Goal: Task Accomplishment & Management: Manage account settings

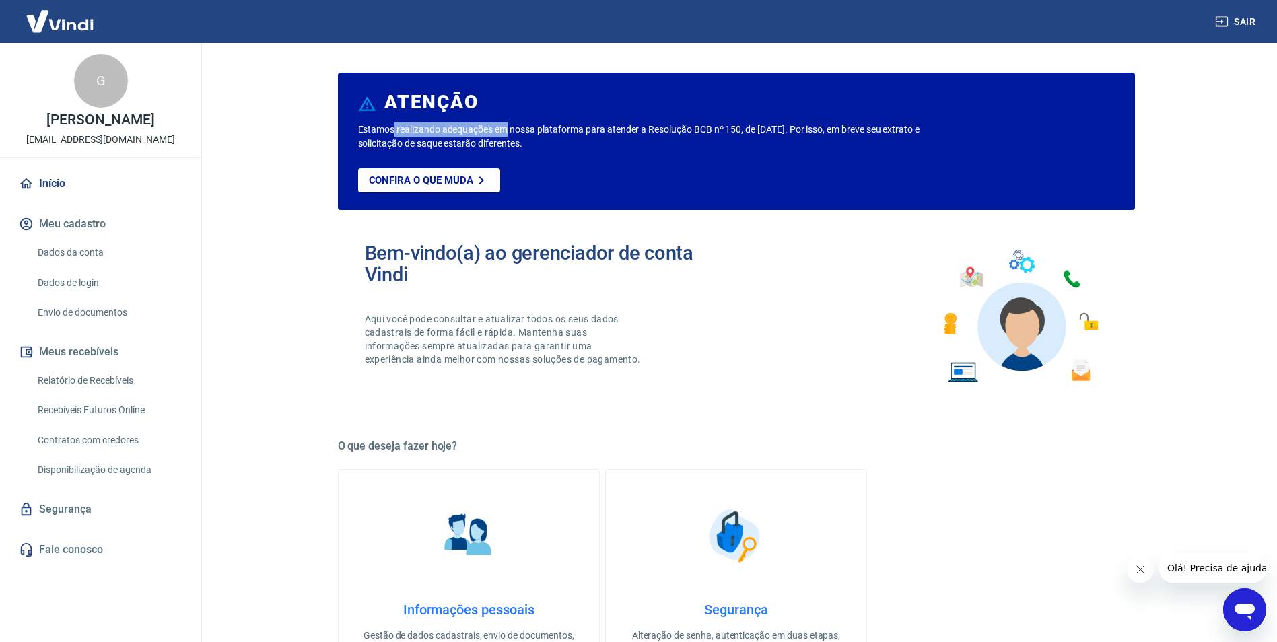
drag, startPoint x: 395, startPoint y: 136, endPoint x: 506, endPoint y: 133, distance: 111.1
click at [506, 133] on p "Estamos realizando adequações em nossa plataforma para atender a Resolução BCB …" at bounding box center [660, 137] width 605 height 28
drag, startPoint x: 506, startPoint y: 133, endPoint x: 462, endPoint y: 145, distance: 45.6
click at [462, 145] on p "Estamos realizando adequações em nossa plataforma para atender a Resolução BCB …" at bounding box center [660, 137] width 605 height 28
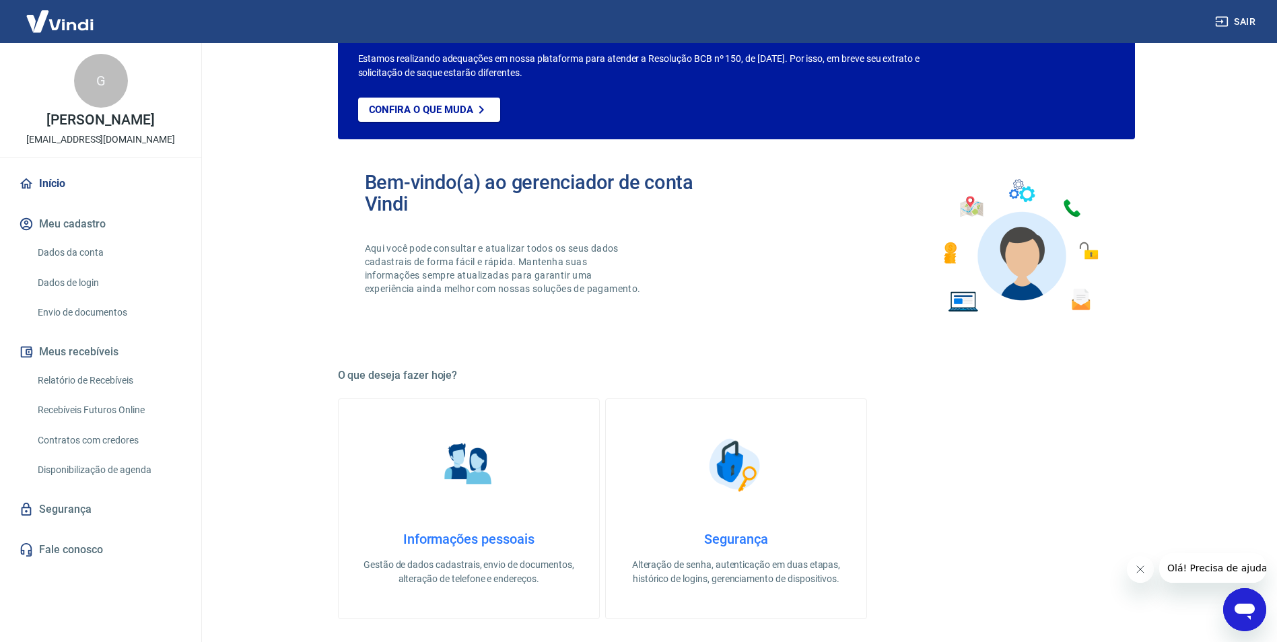
scroll to position [75, 0]
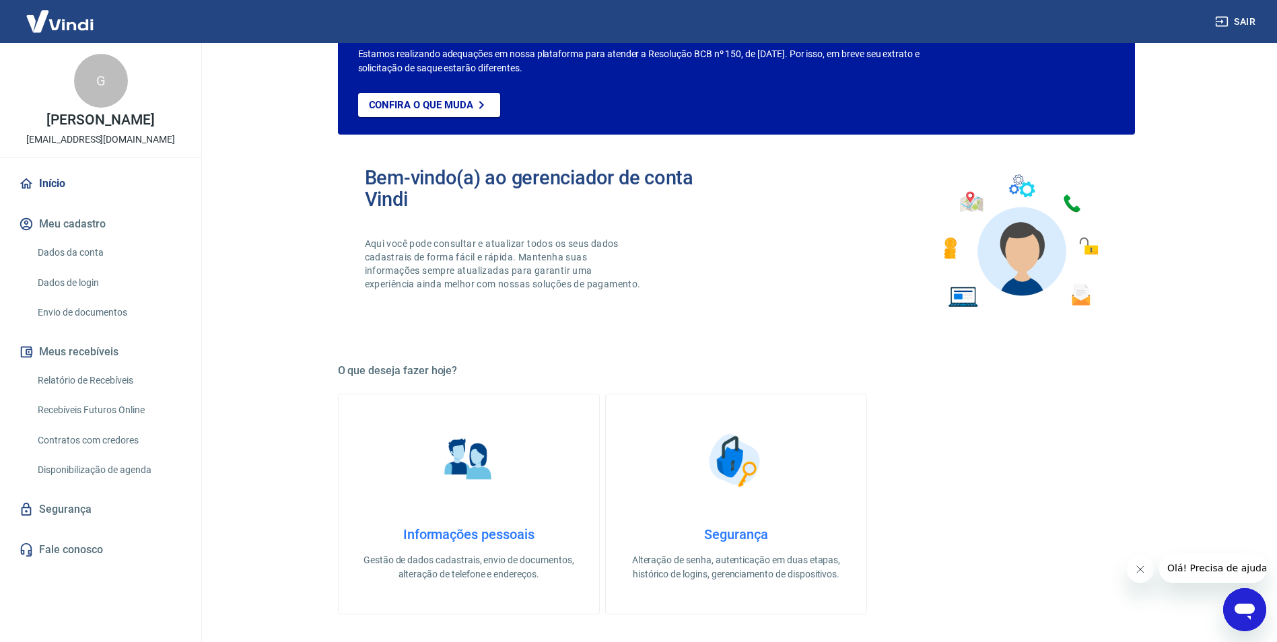
click at [117, 312] on link "Envio de documentos" at bounding box center [108, 313] width 153 height 28
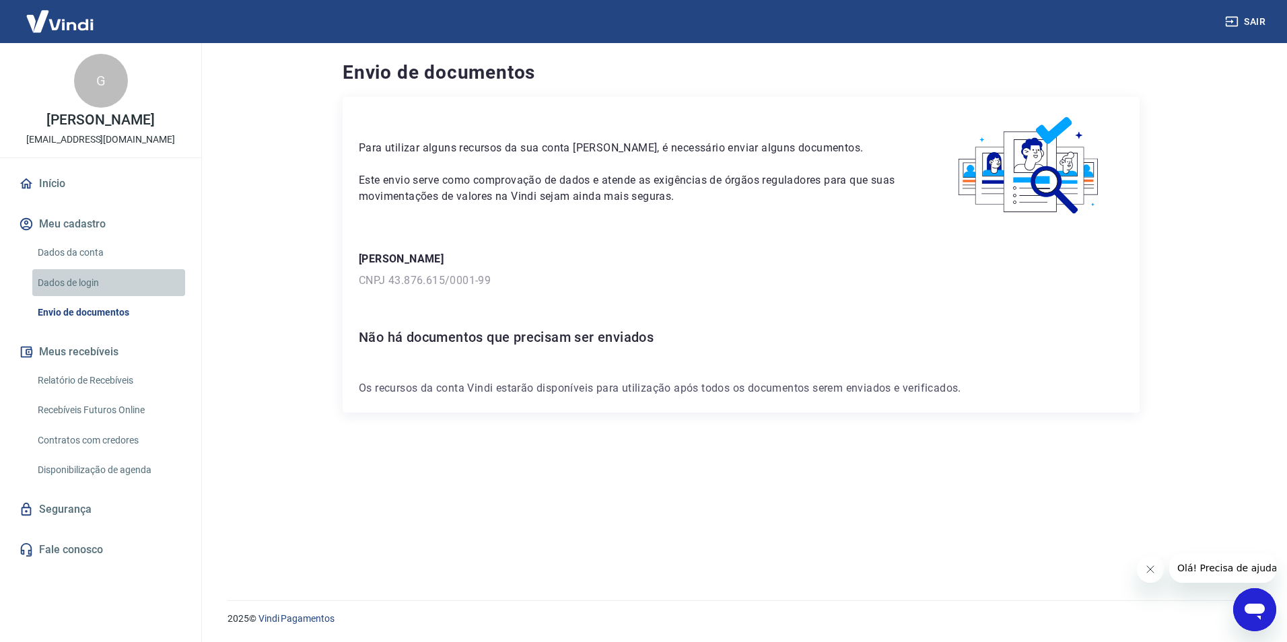
click at [119, 285] on link "Dados de login" at bounding box center [108, 283] width 153 height 28
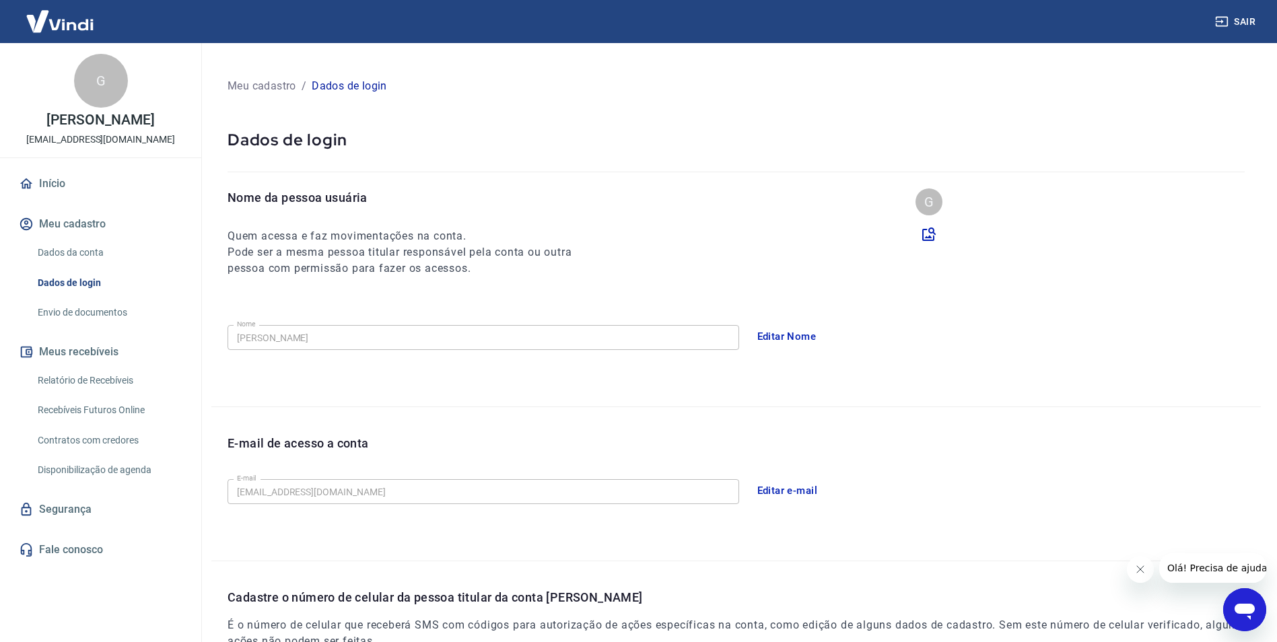
click at [135, 250] on link "Dados da conta" at bounding box center [108, 253] width 153 height 28
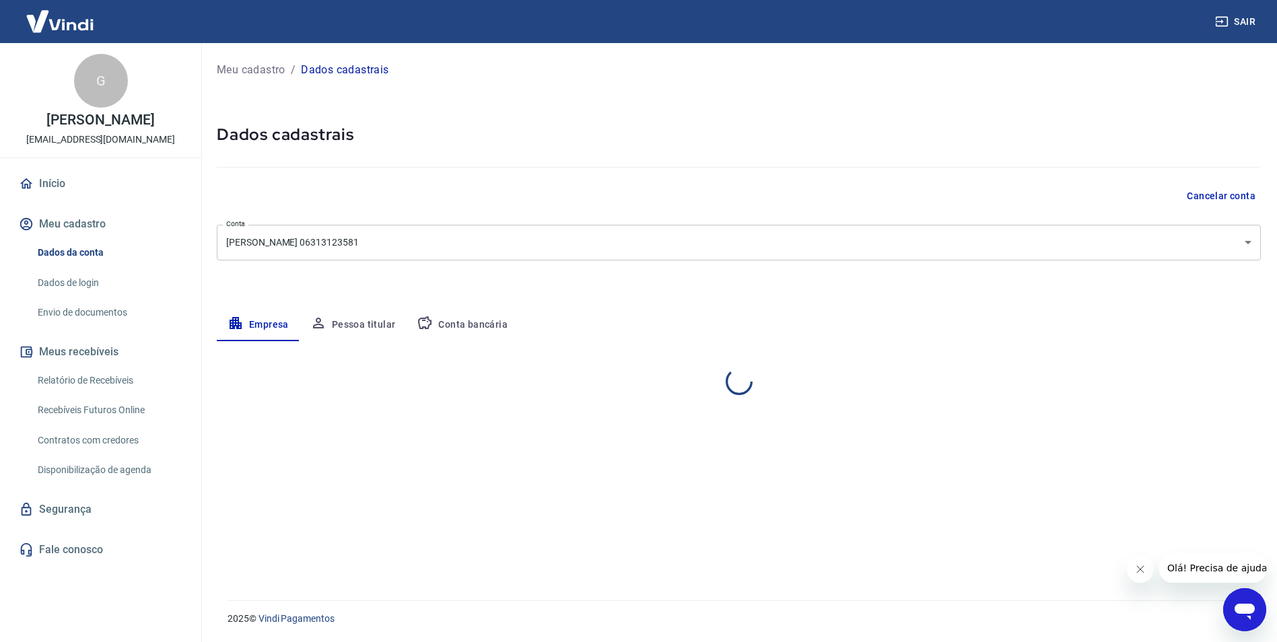
select select "BA"
select select "business"
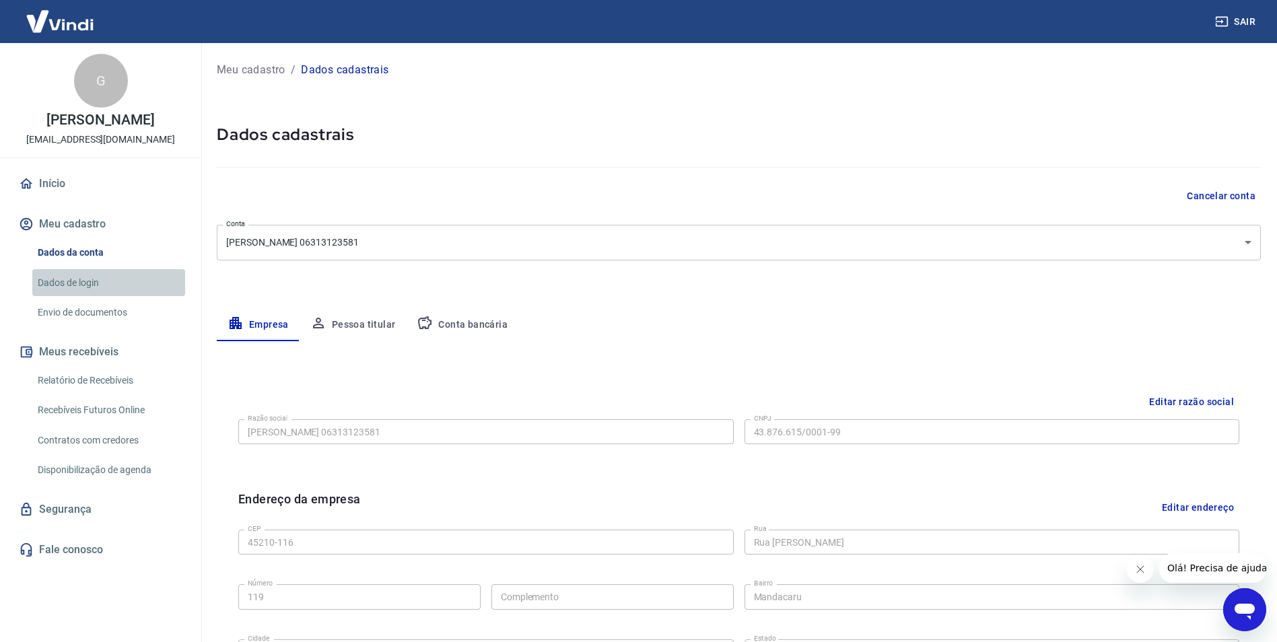
click at [124, 279] on link "Dados de login" at bounding box center [108, 283] width 153 height 28
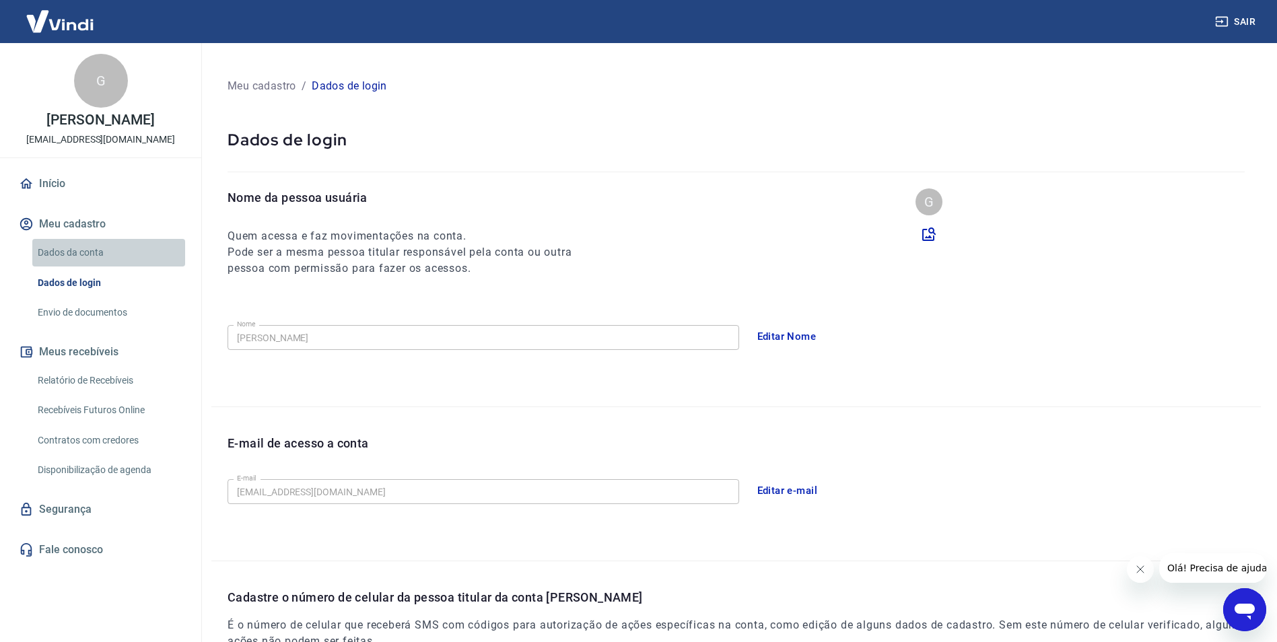
click at [132, 254] on link "Dados da conta" at bounding box center [108, 253] width 153 height 28
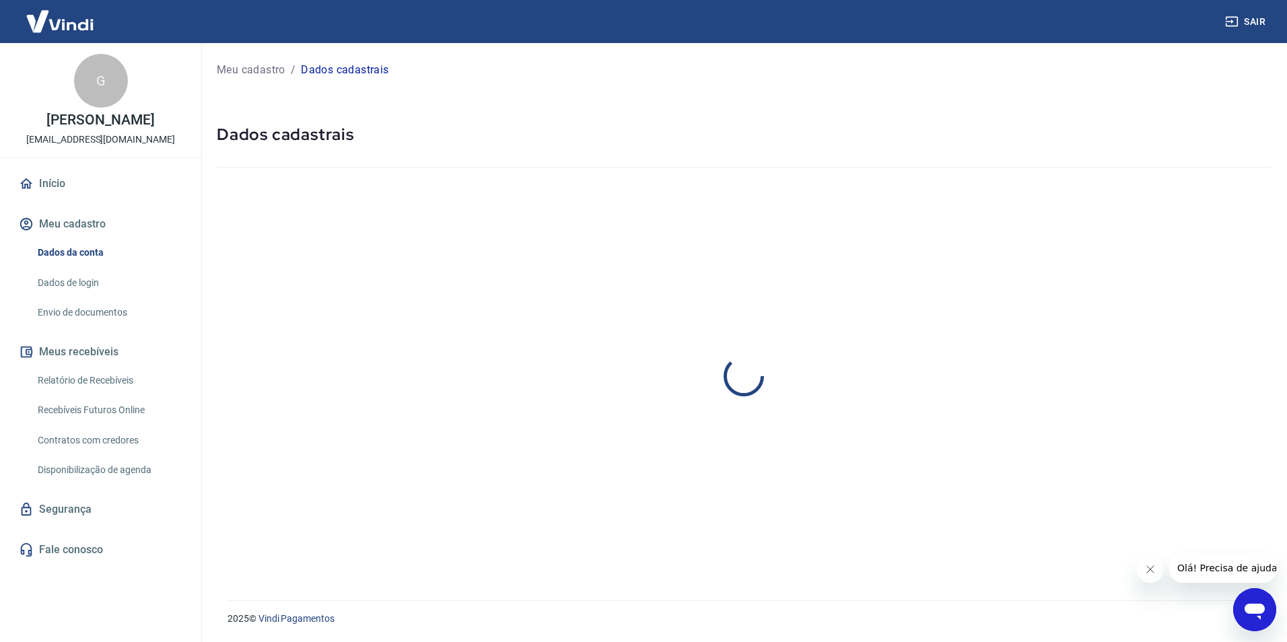
select select "BA"
select select "business"
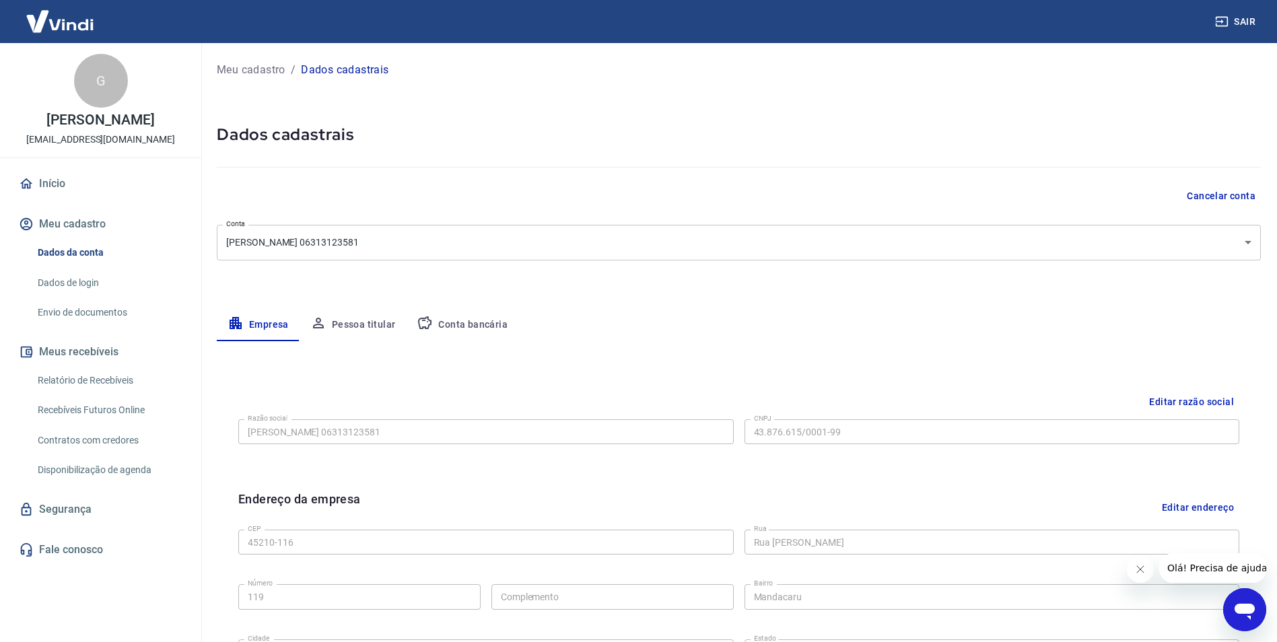
click at [325, 309] on button "Pessoa titular" at bounding box center [353, 325] width 107 height 32
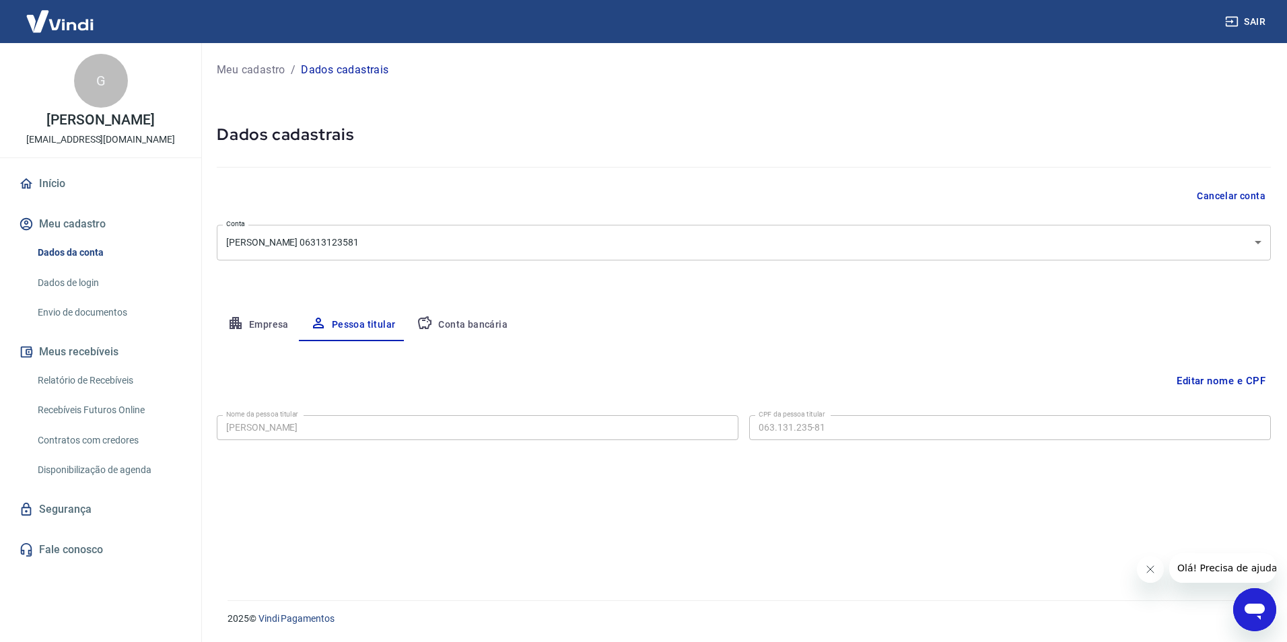
click at [327, 318] on button "Pessoa titular" at bounding box center [353, 325] width 107 height 32
click at [453, 316] on button "Conta bancária" at bounding box center [462, 325] width 112 height 32
select select "1"
click at [125, 386] on link "Relatório de Recebíveis" at bounding box center [108, 381] width 153 height 28
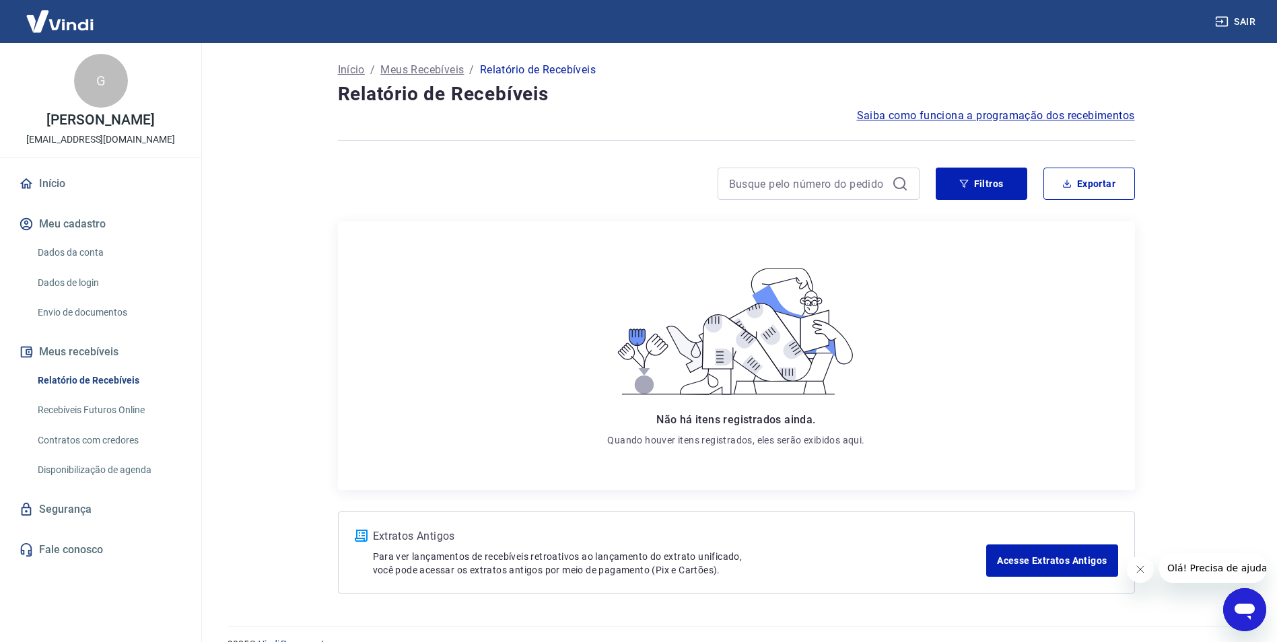
click at [139, 411] on link "Recebíveis Futuros Online" at bounding box center [108, 411] width 153 height 28
click at [77, 439] on link "Contratos com credores" at bounding box center [108, 441] width 153 height 28
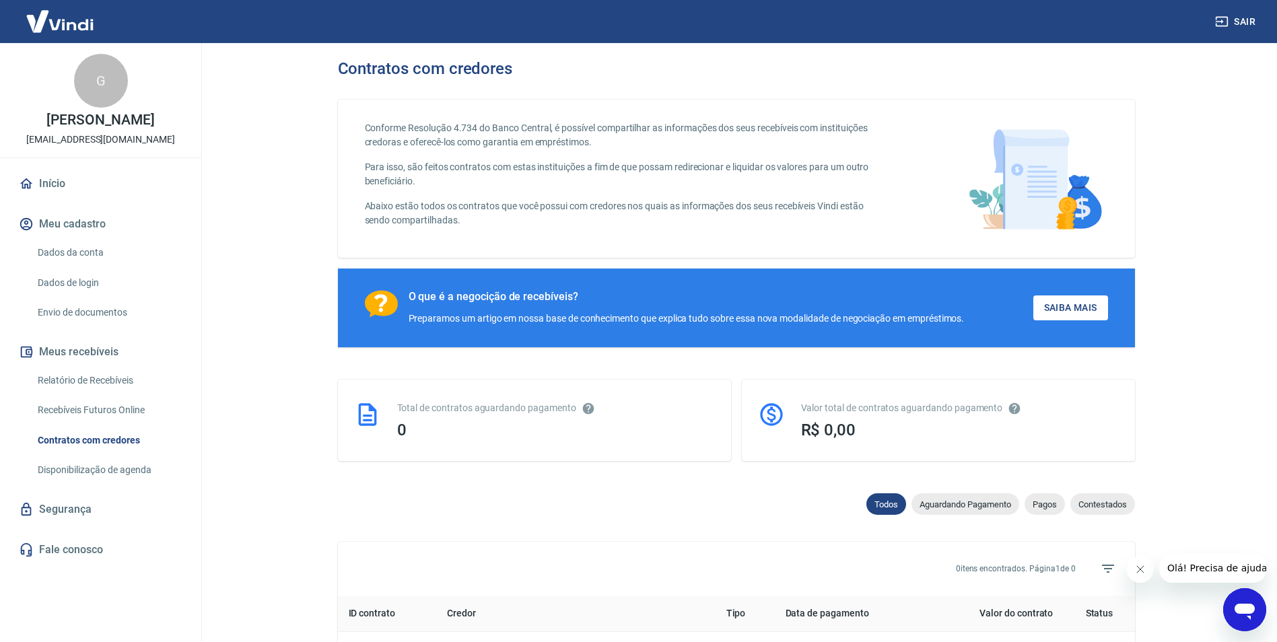
click at [75, 459] on link "Disponibilização de agenda" at bounding box center [108, 470] width 153 height 28
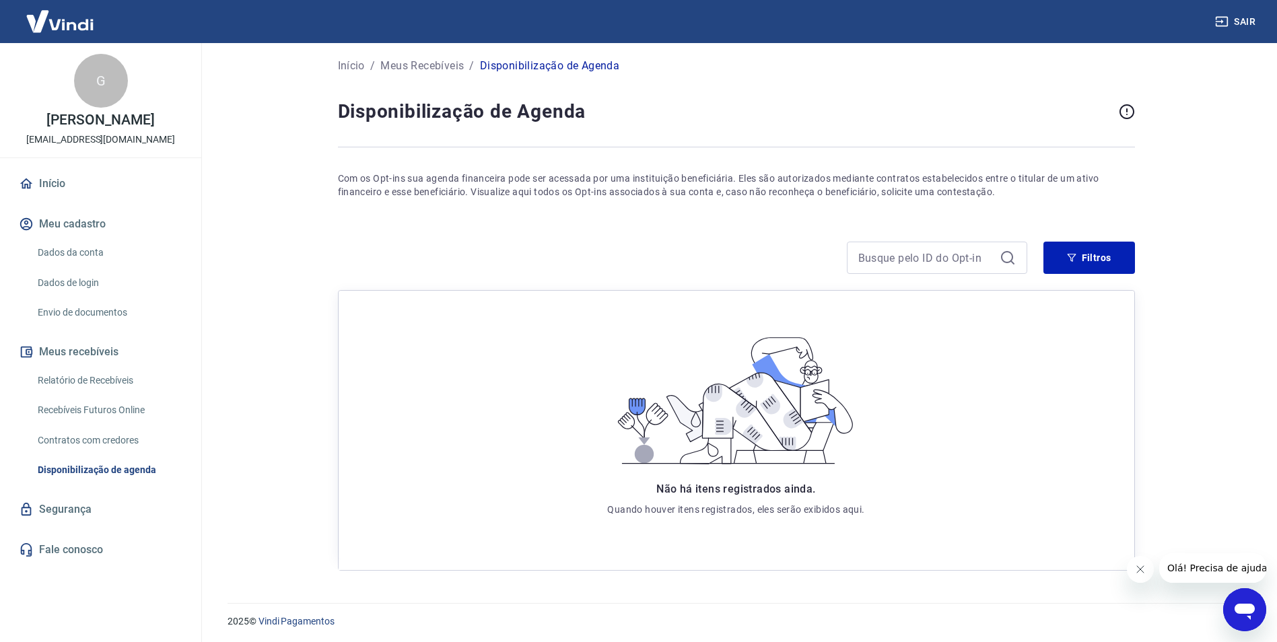
scroll to position [7, 0]
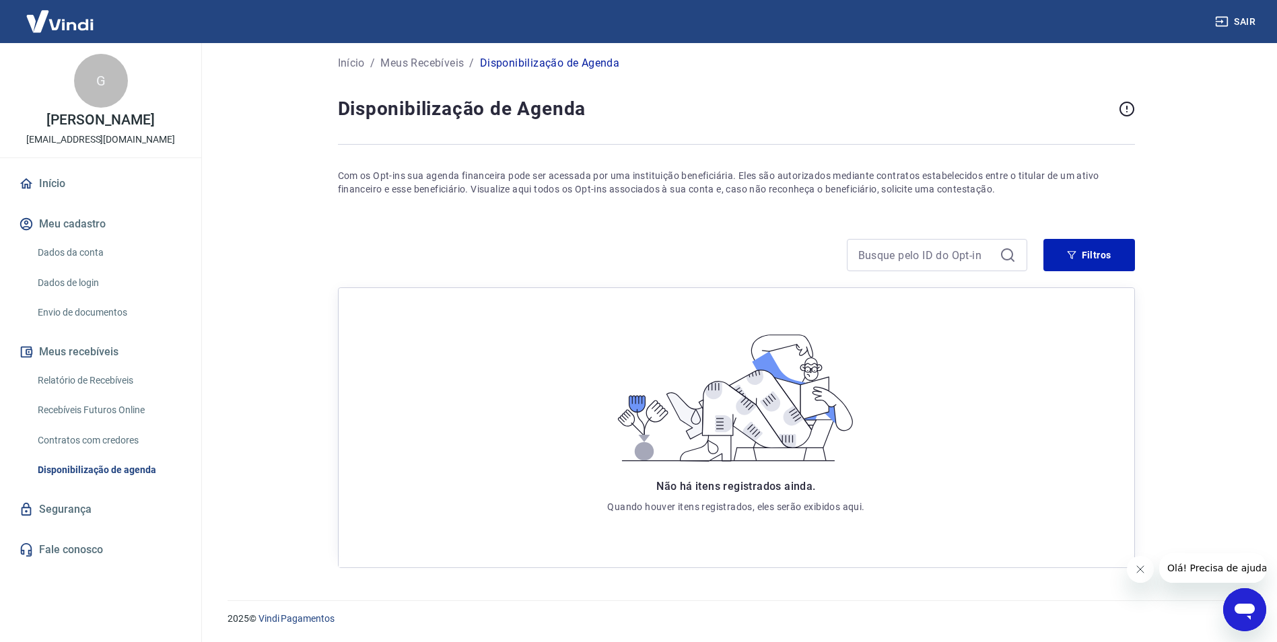
click at [88, 498] on link "Segurança" at bounding box center [100, 510] width 169 height 30
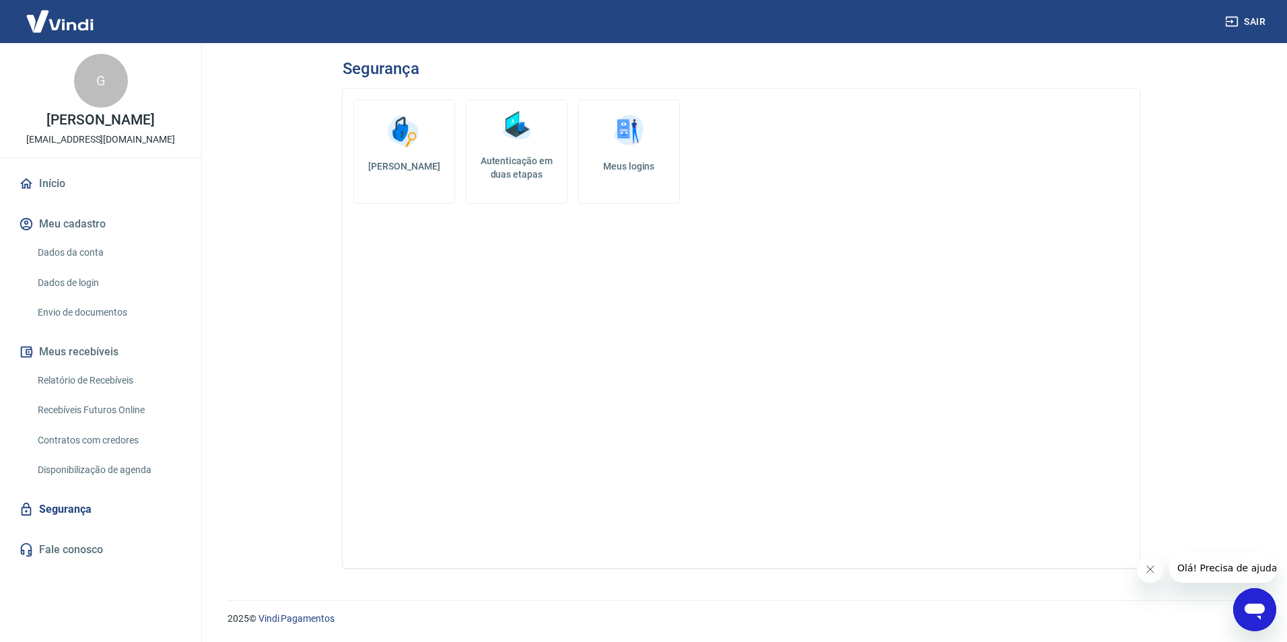
click at [104, 301] on link "Envio de documentos" at bounding box center [108, 313] width 153 height 28
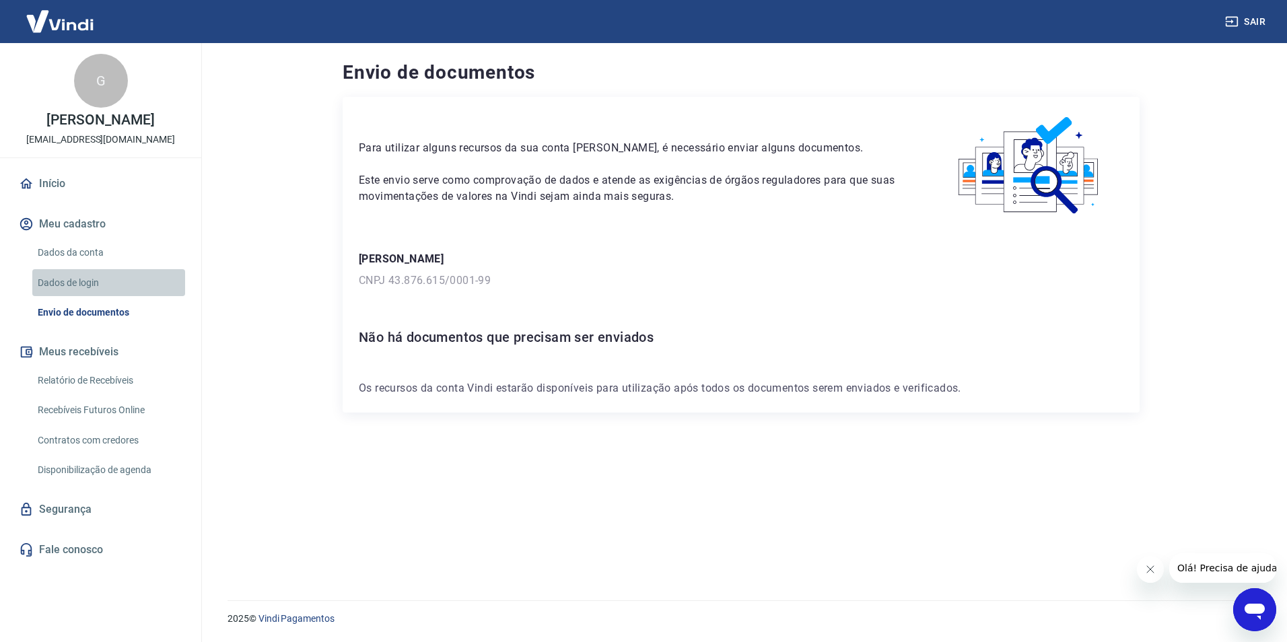
click at [107, 277] on link "Dados de login" at bounding box center [108, 283] width 153 height 28
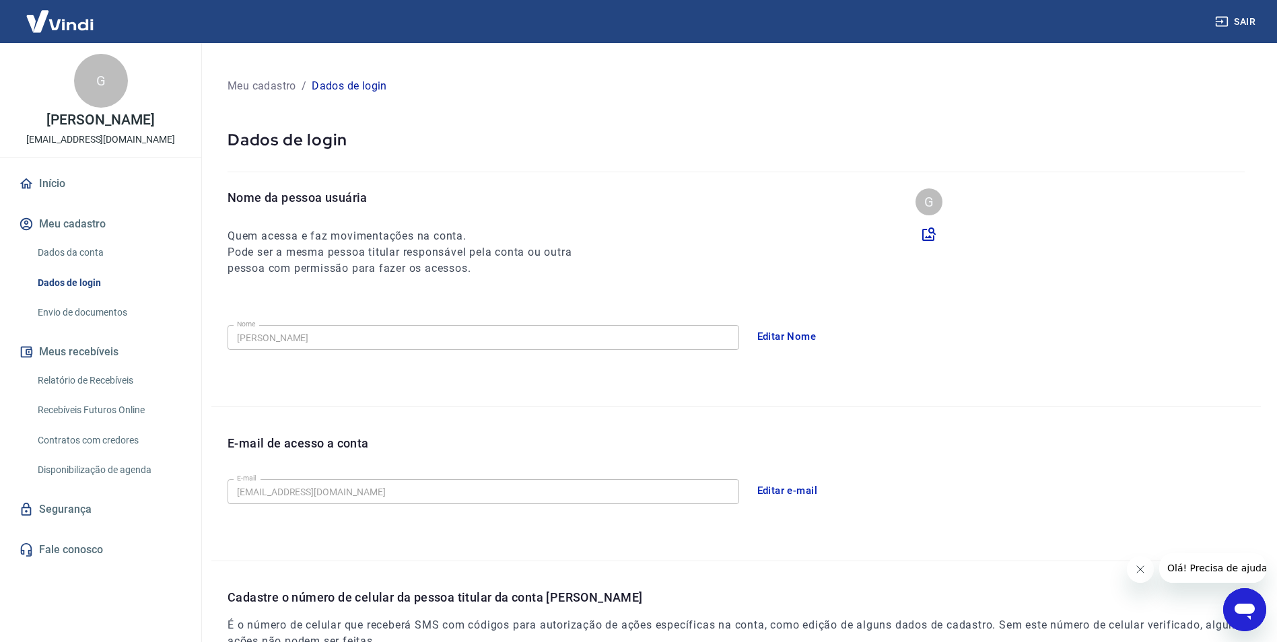
click at [110, 253] on link "Dados da conta" at bounding box center [108, 253] width 153 height 28
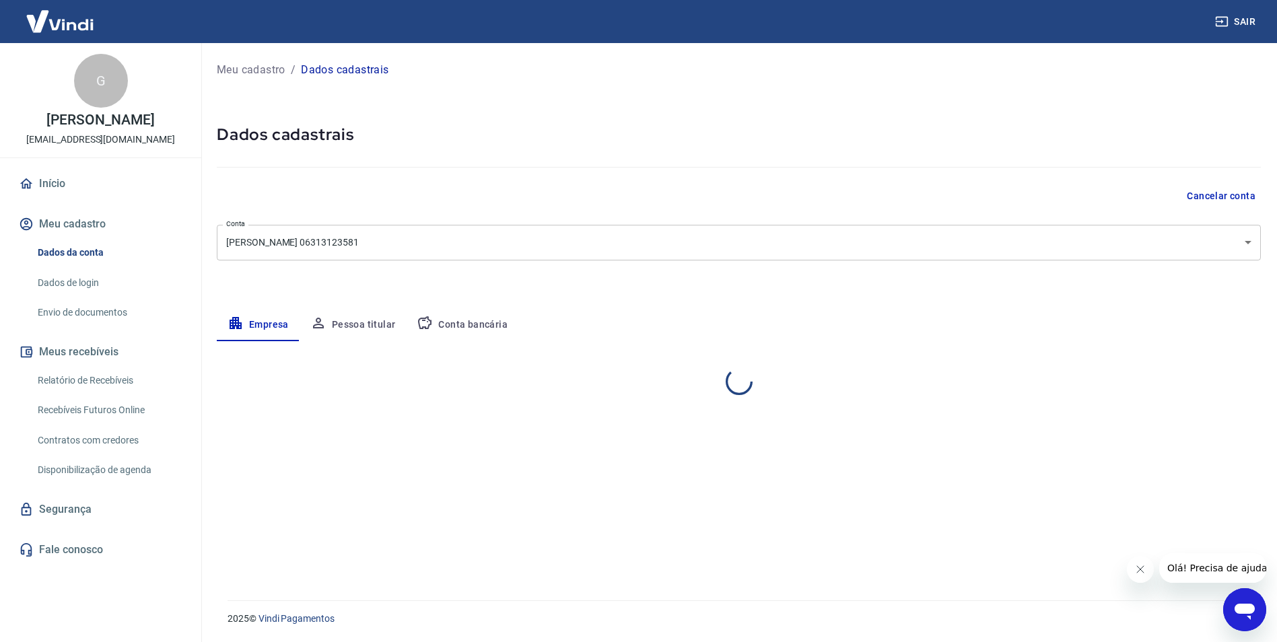
select select "BA"
select select "business"
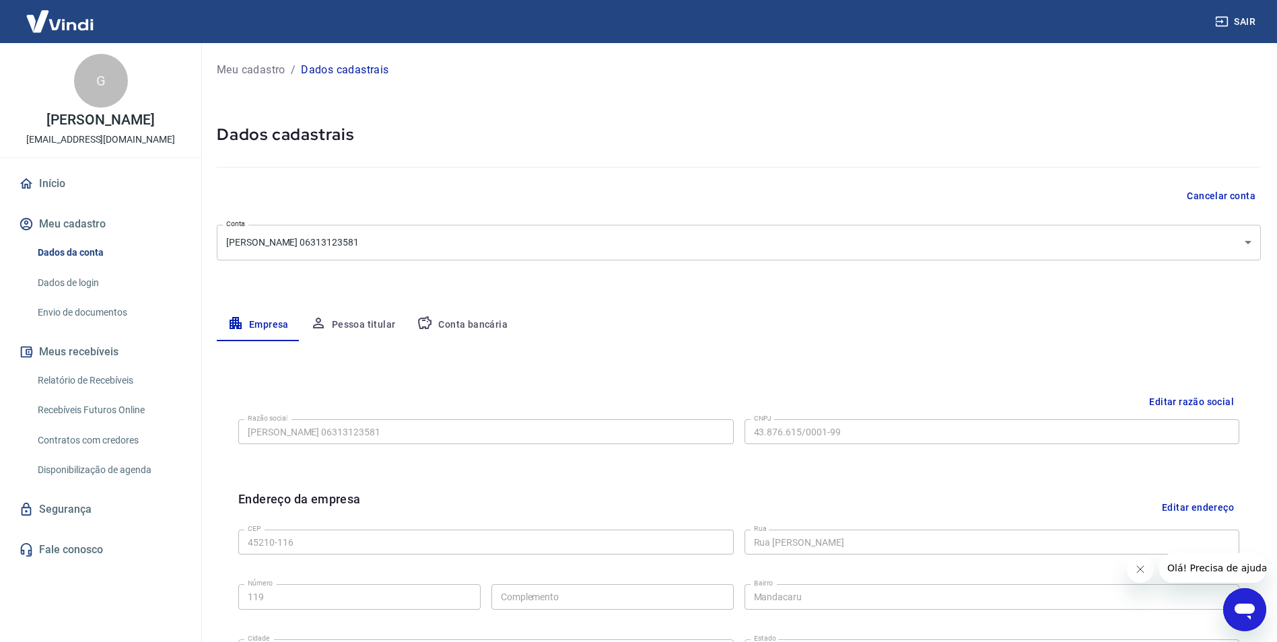
click at [92, 198] on link "Início" at bounding box center [100, 184] width 169 height 30
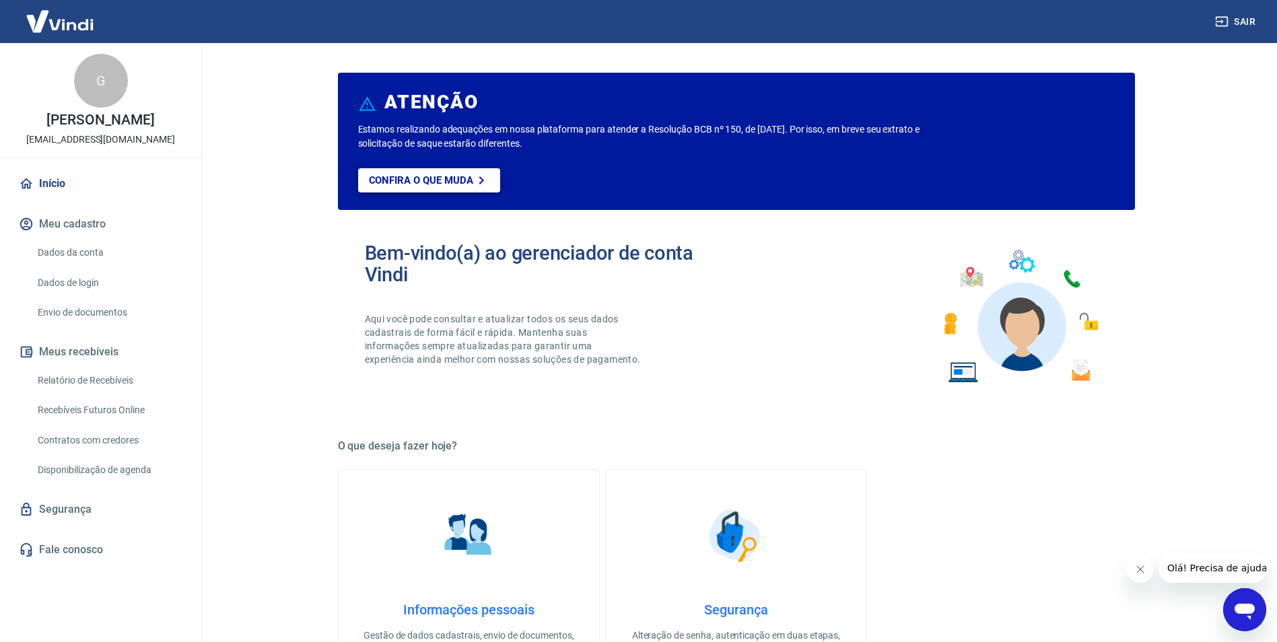
click at [372, 185] on p "Confira o que muda" at bounding box center [421, 180] width 104 height 12
click at [432, 170] on link "Confira o que muda" at bounding box center [429, 180] width 142 height 24
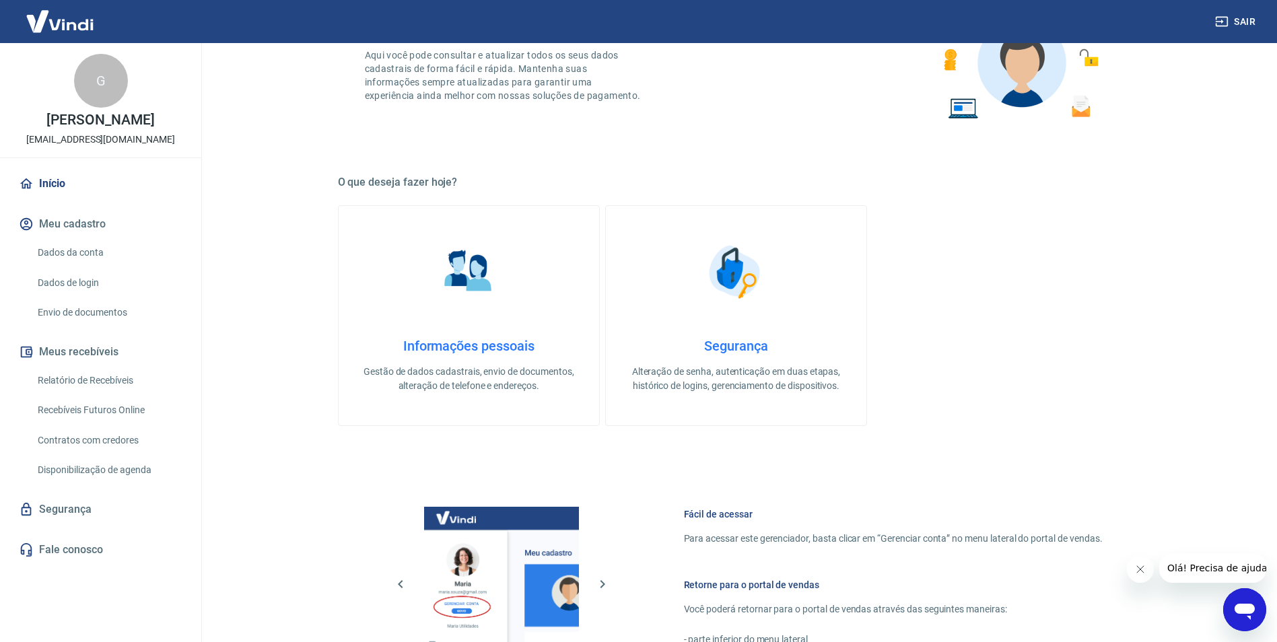
scroll to position [269, 0]
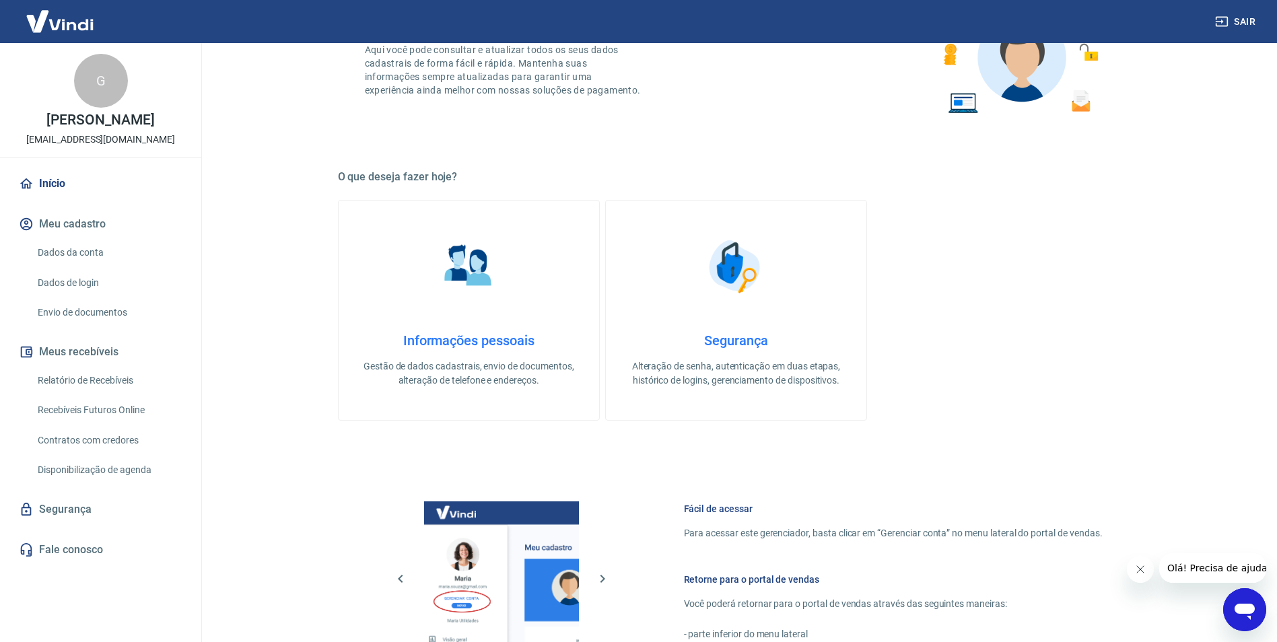
click at [509, 294] on link "Informações pessoais Gestão de dados cadastrais, envio de documentos, alteração…" at bounding box center [469, 310] width 262 height 221
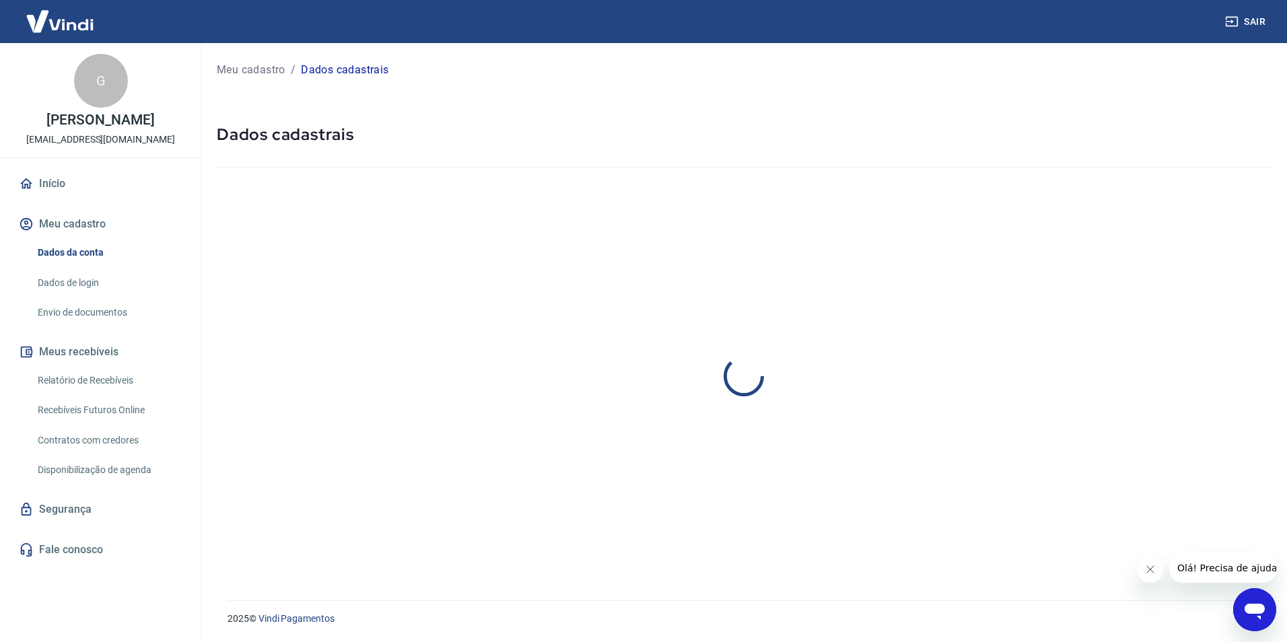
select select "BA"
select select "business"
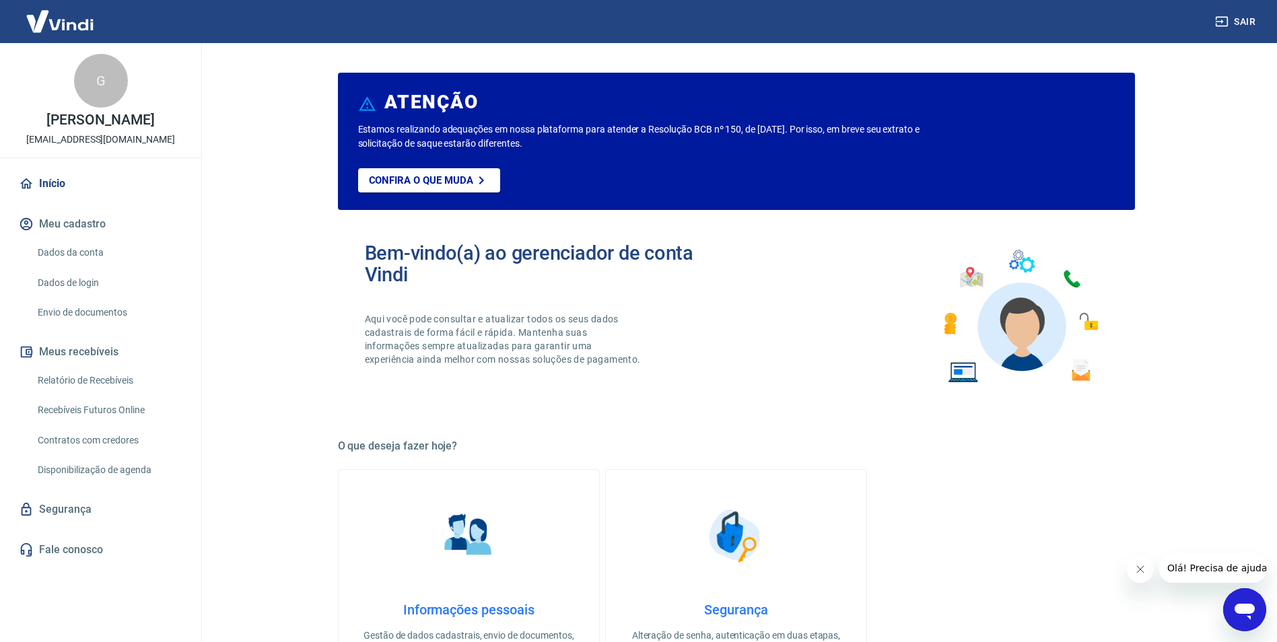
scroll to position [269, 0]
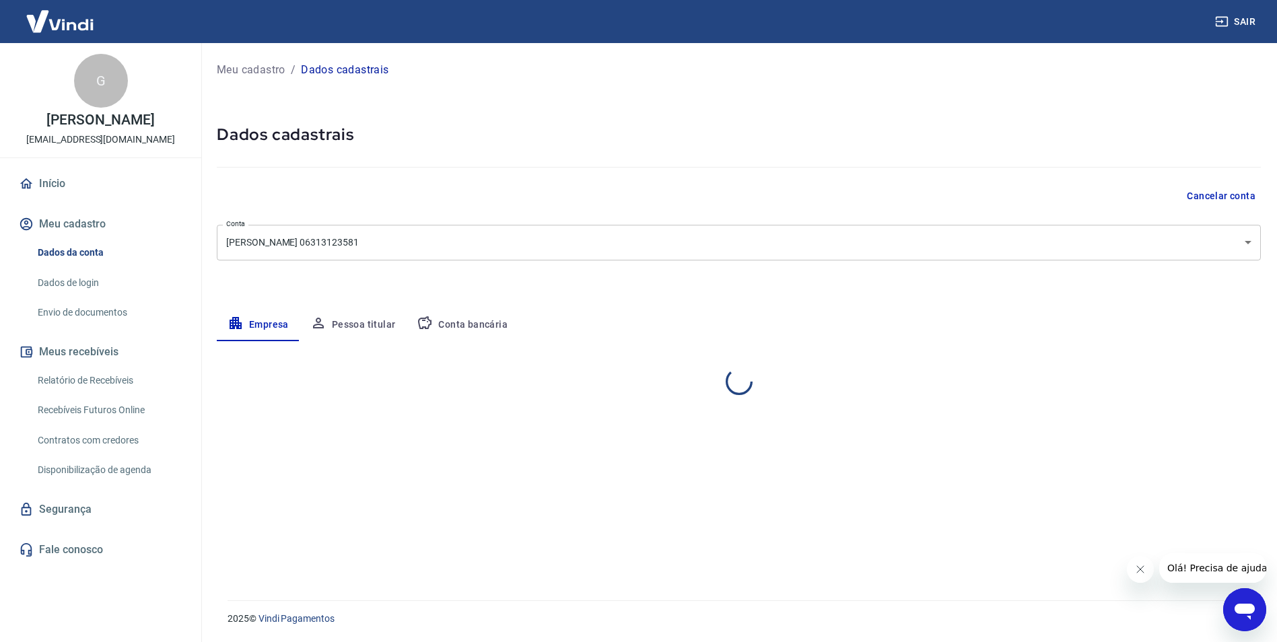
select select "BA"
select select "business"
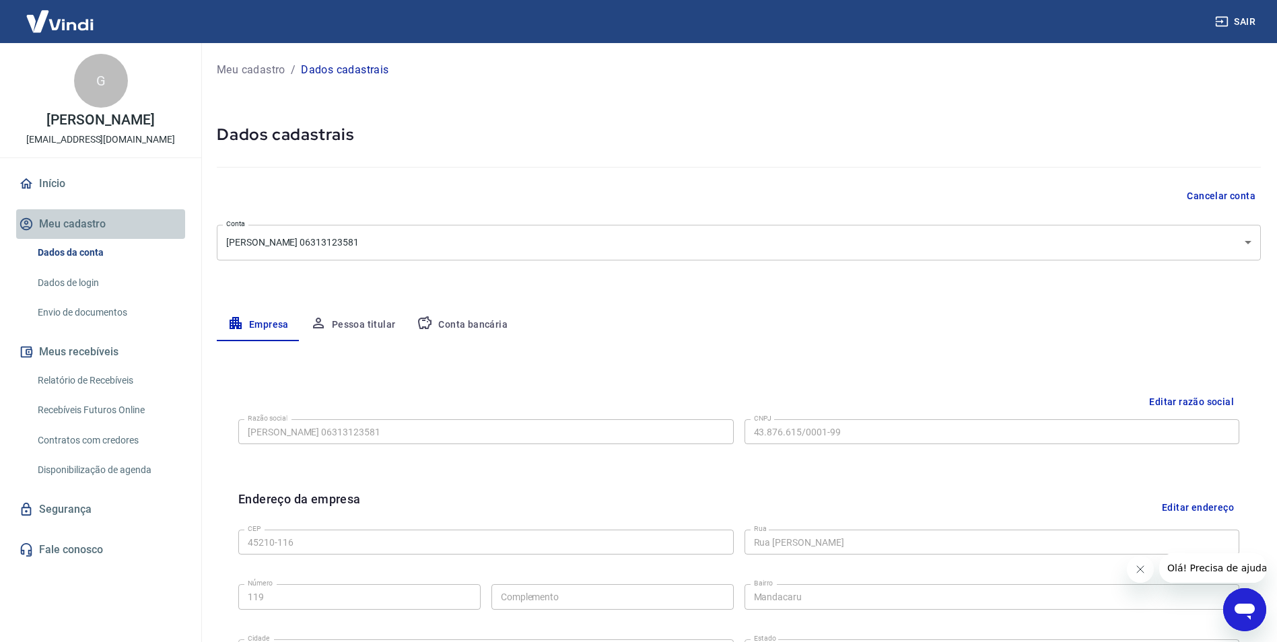
click at [55, 238] on button "Meu cadastro" at bounding box center [100, 224] width 169 height 30
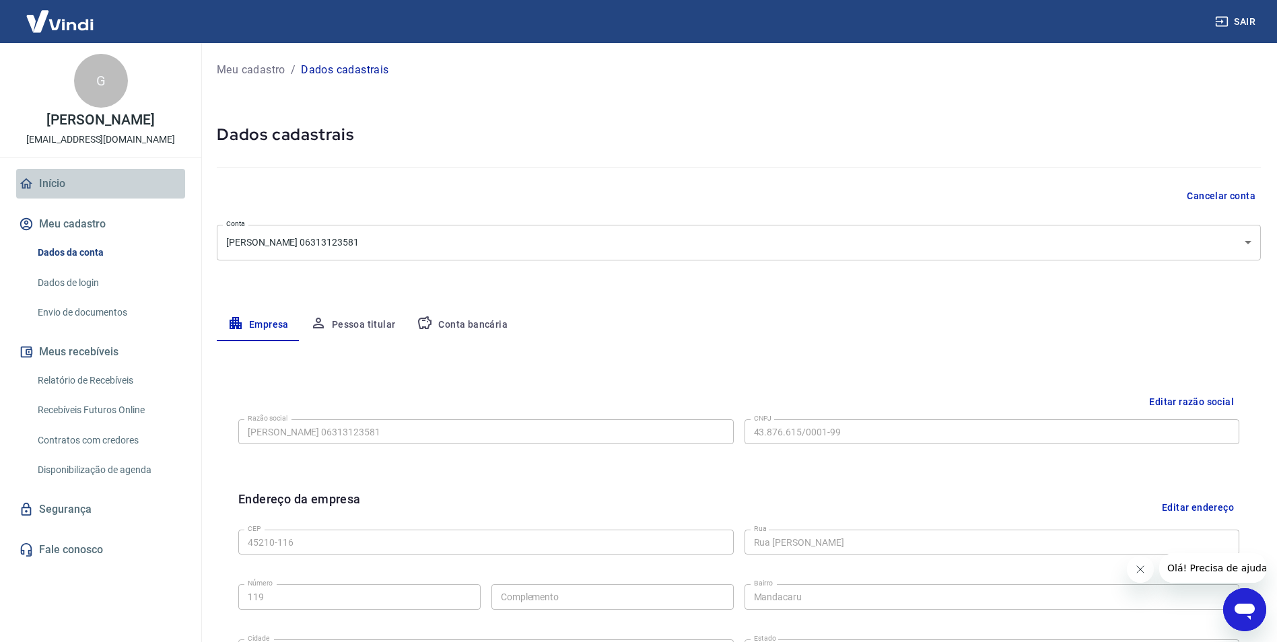
click at [70, 169] on link "Início" at bounding box center [100, 184] width 169 height 30
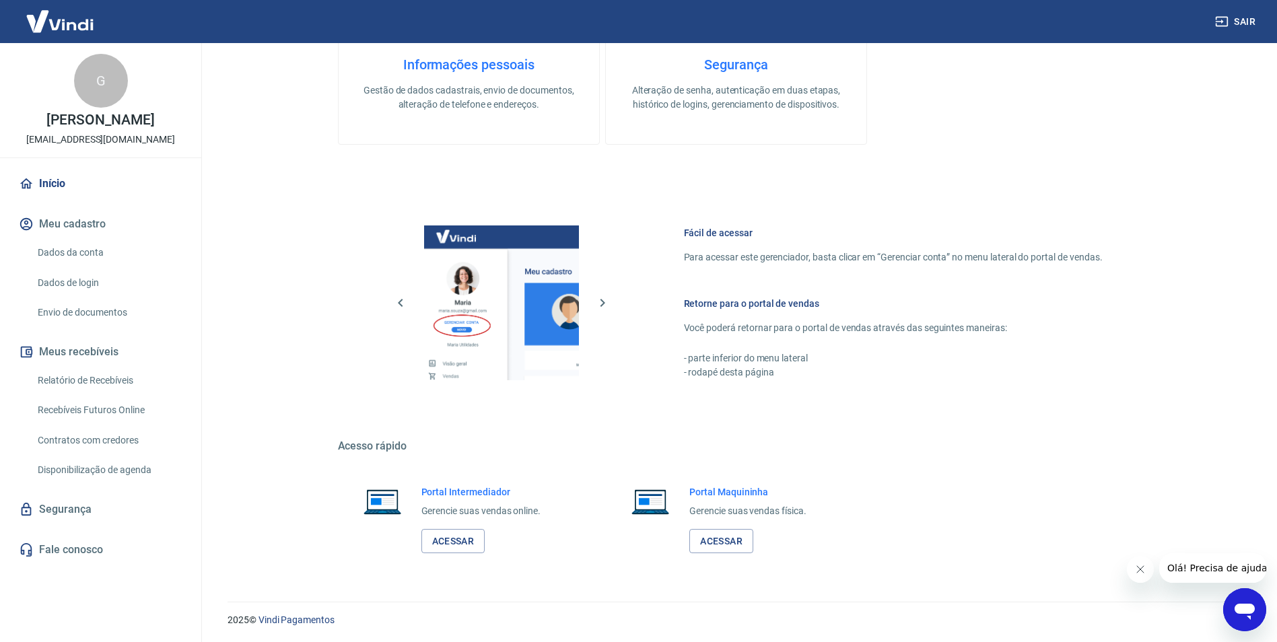
scroll to position [547, 0]
click at [453, 549] on link "Acessar" at bounding box center [453, 540] width 64 height 25
